Goal: Answer question/provide support: Share knowledge or assist other users

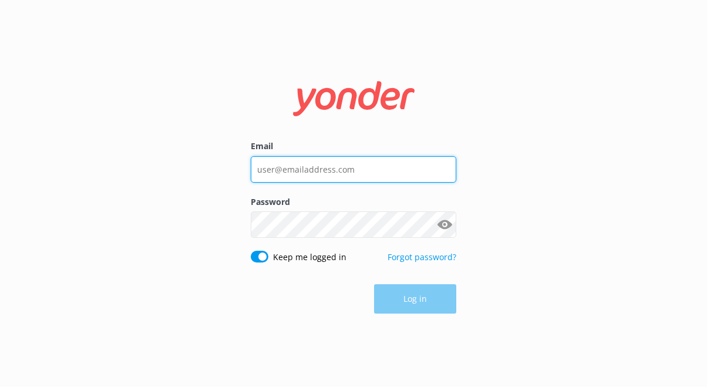
click at [346, 157] on input "Email" at bounding box center [353, 169] width 205 height 26
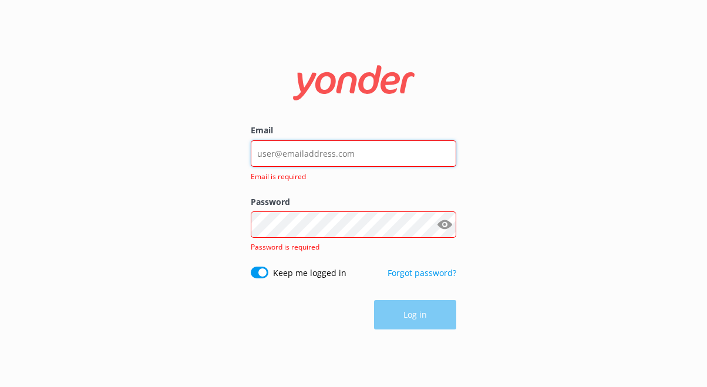
type input "[EMAIL_ADDRESS][DOMAIN_NAME]"
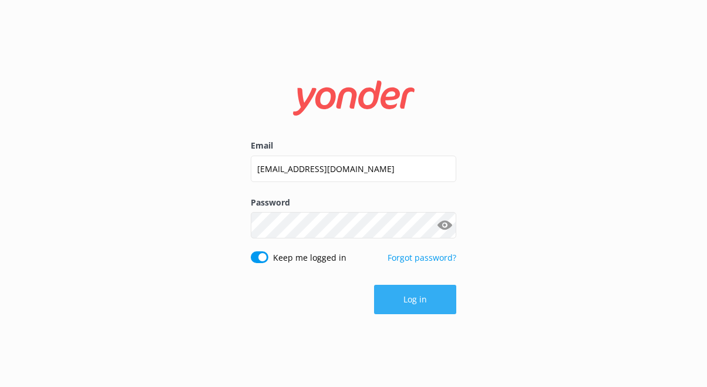
click at [415, 306] on button "Log in" at bounding box center [415, 299] width 82 height 29
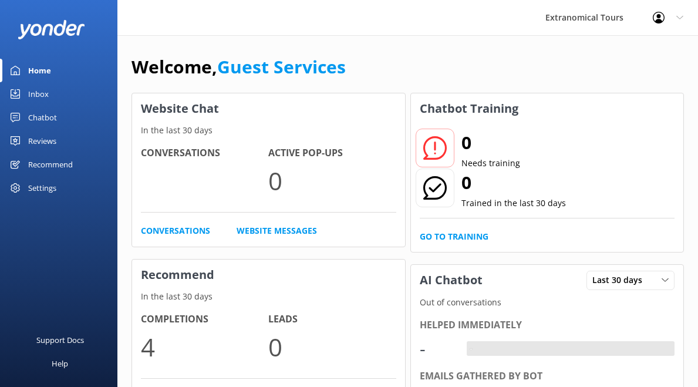
click at [83, 99] on link "Inbox" at bounding box center [58, 93] width 117 height 23
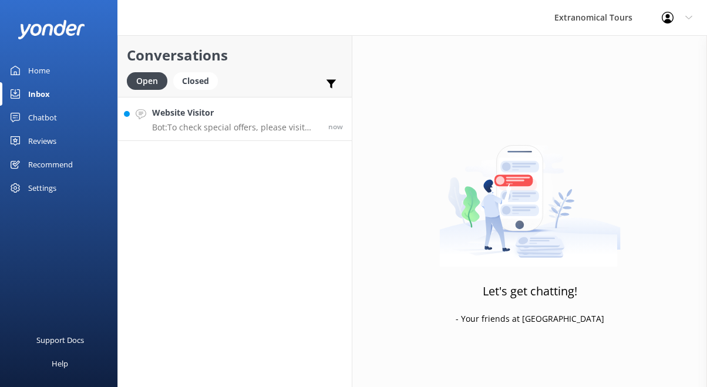
click at [188, 126] on p "Bot: To check special offers, please visit [URL][DOMAIN_NAME]." at bounding box center [235, 127] width 167 height 11
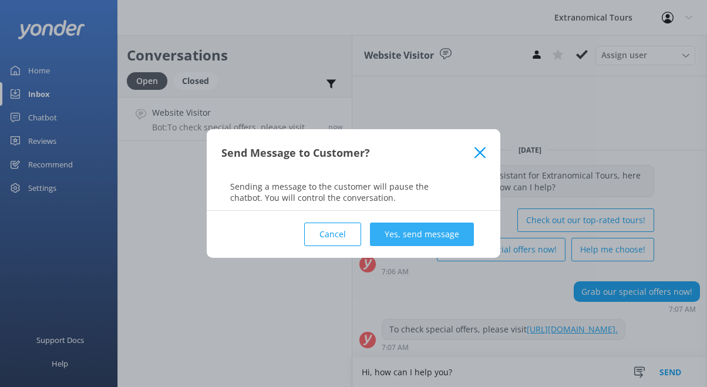
type textarea "Hi, how can I help you?"
click at [450, 230] on button "Yes, send message" at bounding box center [422, 234] width 104 height 23
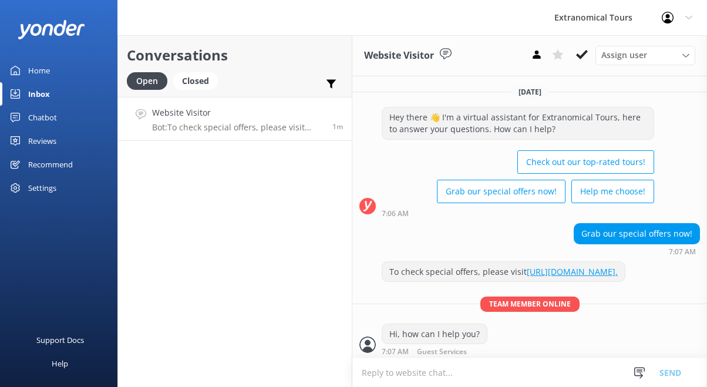
scroll to position [15, 0]
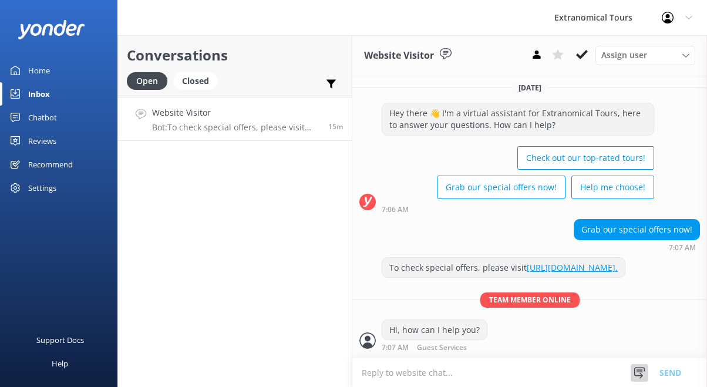
click at [635, 364] on div at bounding box center [640, 373] width 18 height 18
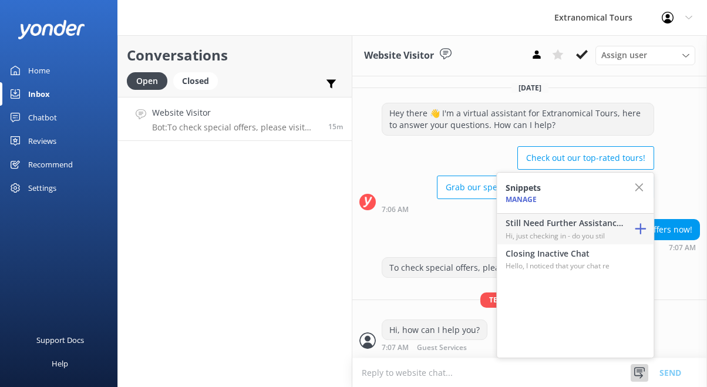
click at [590, 229] on h4 "Still Need Further Assistance?" at bounding box center [564, 223] width 117 height 13
type textarea "Hi, just checking in - do you still require assistance from our team on this? T…"
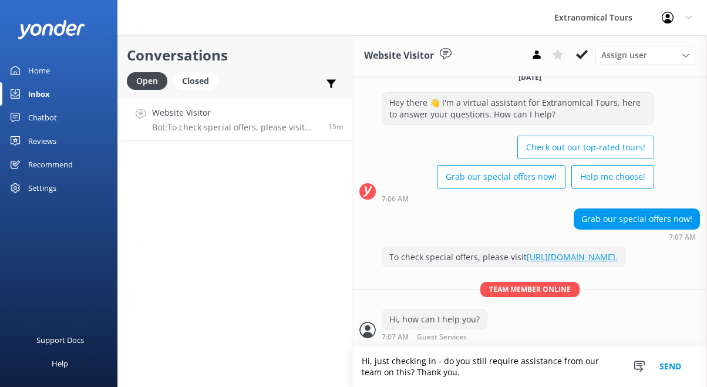
click at [670, 361] on button "Send" at bounding box center [670, 366] width 44 height 41
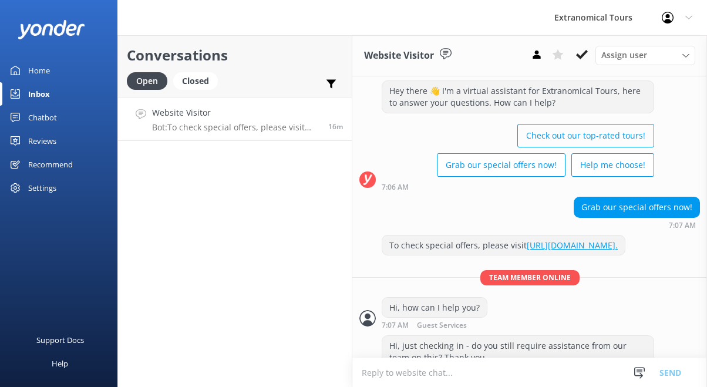
scroll to position [65, 0]
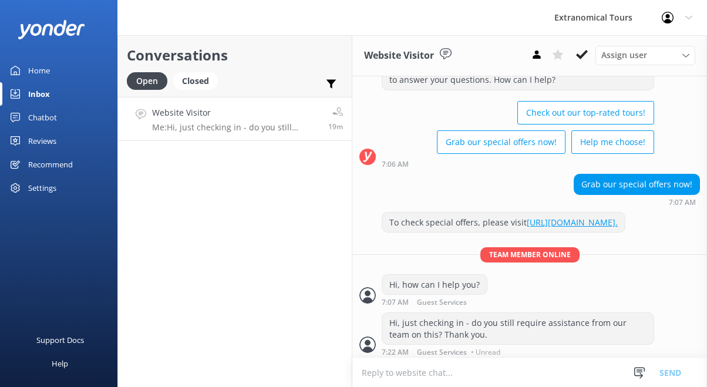
scroll to position [65, 0]
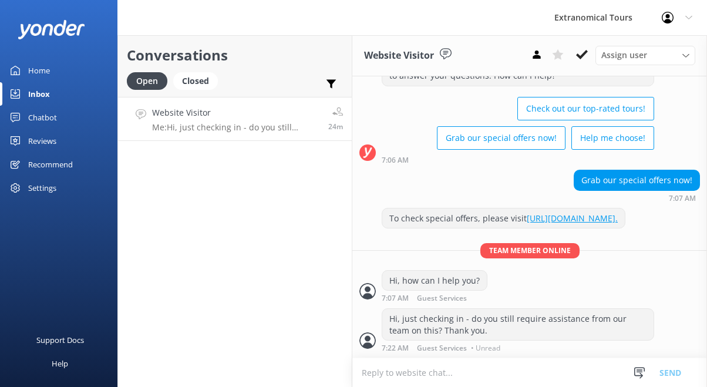
click at [630, 377] on div "Snippets Manage Still Need Further Assistance? Hi, just checking in - do you st…" at bounding box center [661, 372] width 91 height 29
click at [635, 375] on icon at bounding box center [640, 373] width 12 height 12
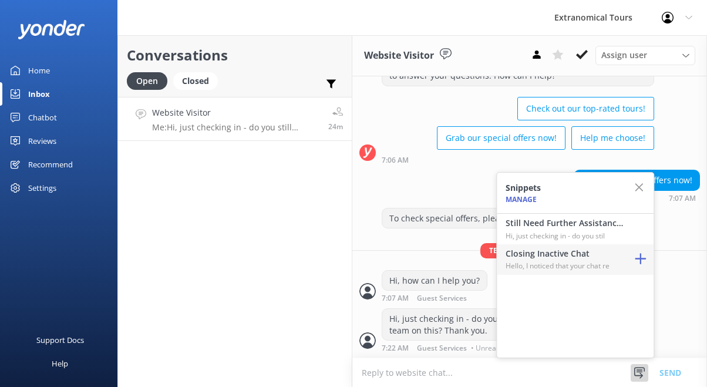
click at [596, 265] on p "Hello, I noticed that your chat re" at bounding box center [564, 265] width 117 height 11
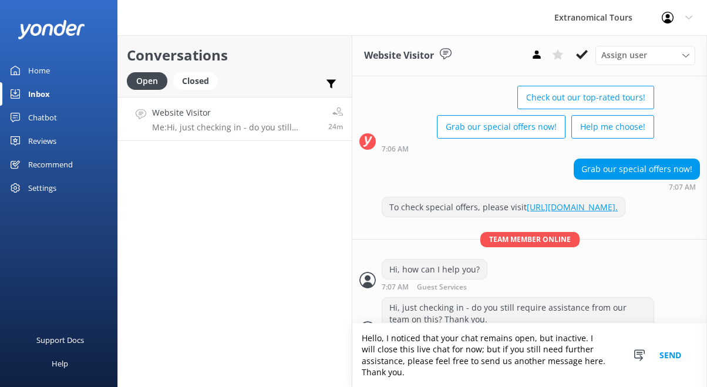
click at [669, 362] on button "Send" at bounding box center [670, 355] width 44 height 63
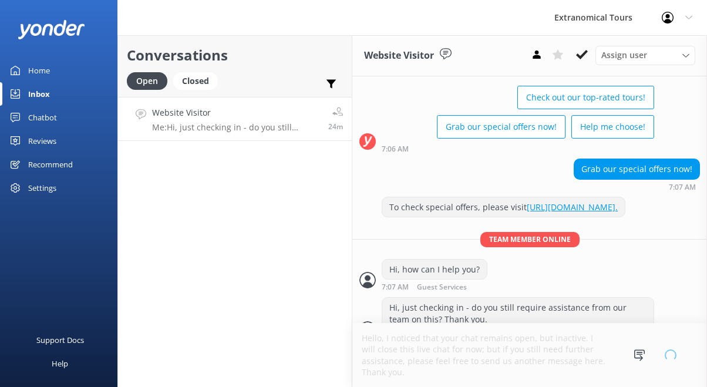
scroll to position [99, 0]
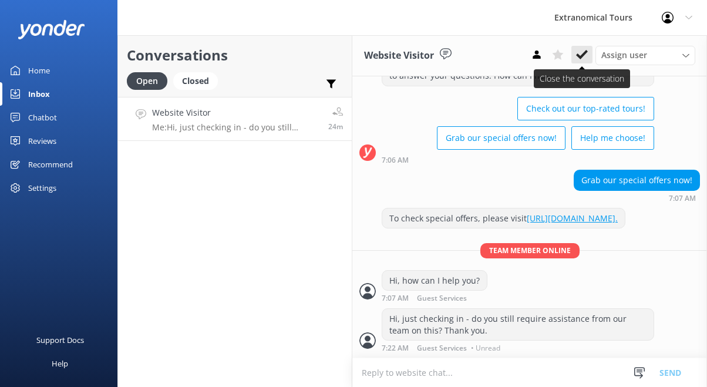
click at [579, 59] on icon at bounding box center [582, 55] width 12 height 12
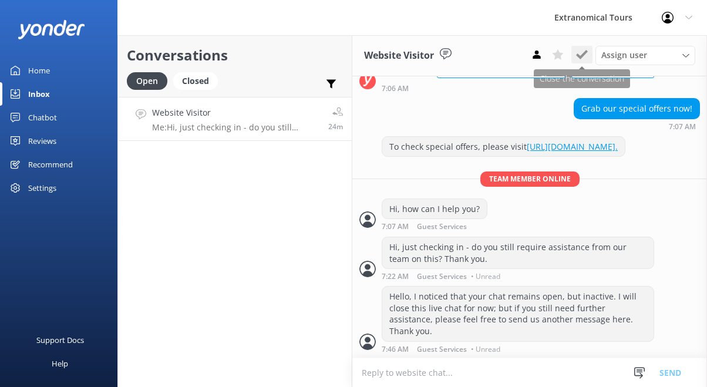
scroll to position [137, 0]
